Goal: Navigation & Orientation: Find specific page/section

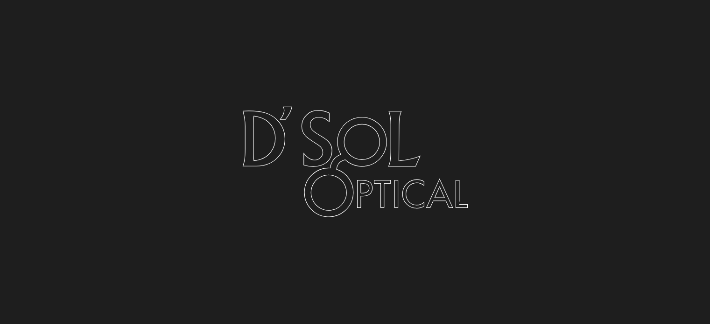
scroll to position [140, 0]
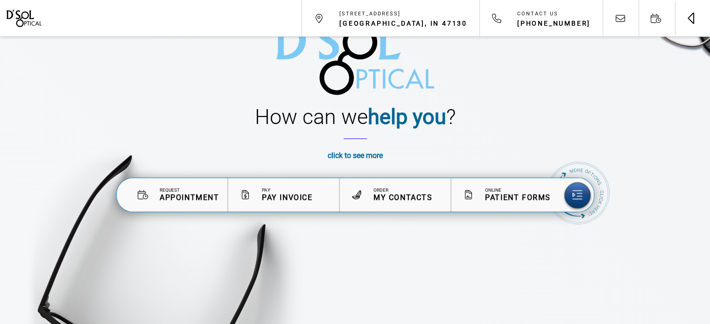
click at [694, 17] on button "Toggle navigation" at bounding box center [691, 17] width 35 height 35
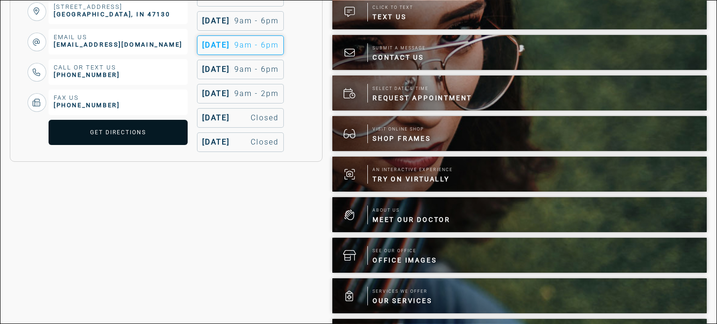
scroll to position [327, 0]
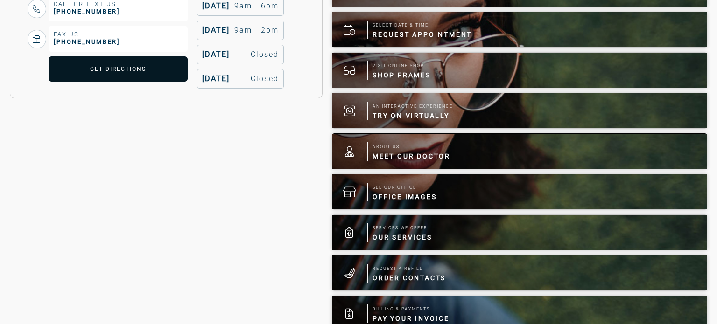
click at [425, 159] on span "Meet Our Doctor" at bounding box center [411, 156] width 78 height 9
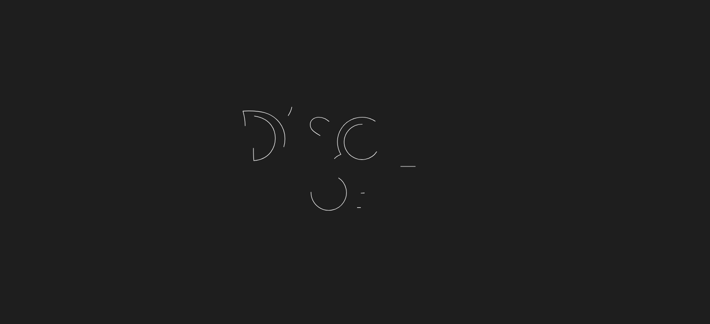
click at [292, 181] on icon at bounding box center [355, 162] width 280 height 156
click at [399, 126] on icon at bounding box center [355, 162] width 280 height 156
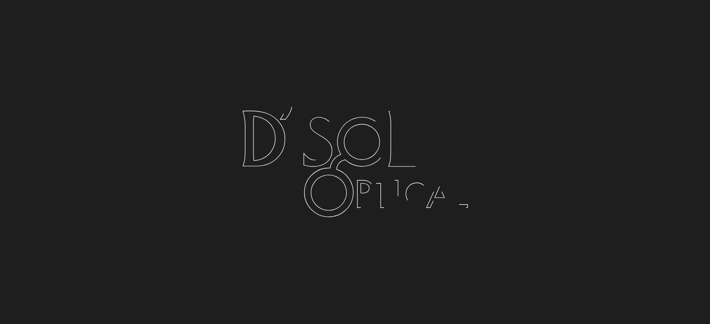
click at [304, 171] on icon at bounding box center [355, 162] width 280 height 156
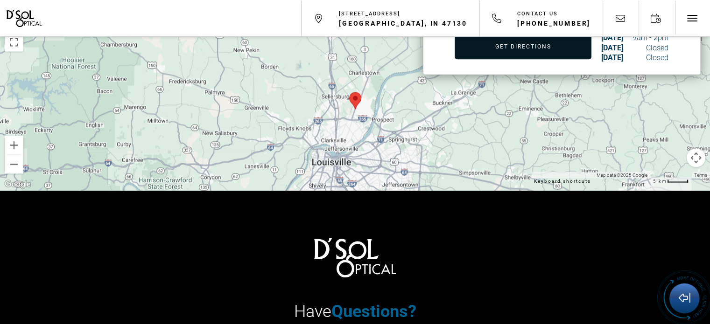
scroll to position [5127, 0]
